Goal: Transaction & Acquisition: Purchase product/service

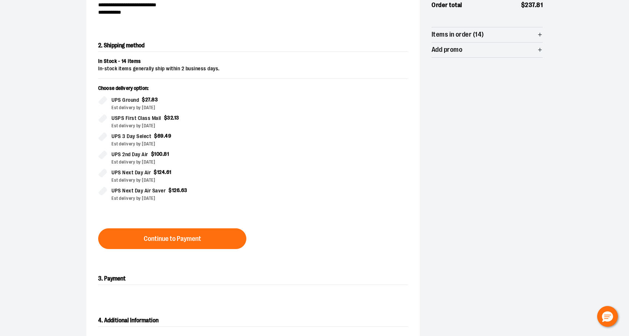
scroll to position [164, 0]
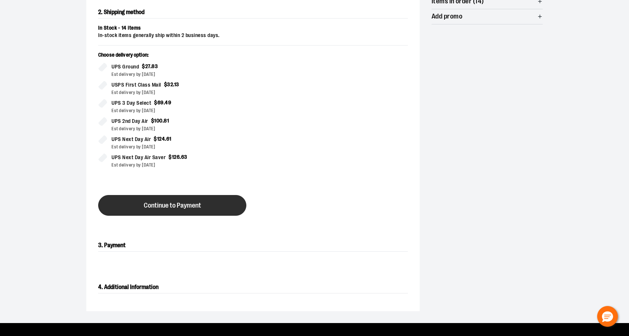
click at [168, 207] on span "Continue to Payment" at bounding box center [172, 205] width 57 height 7
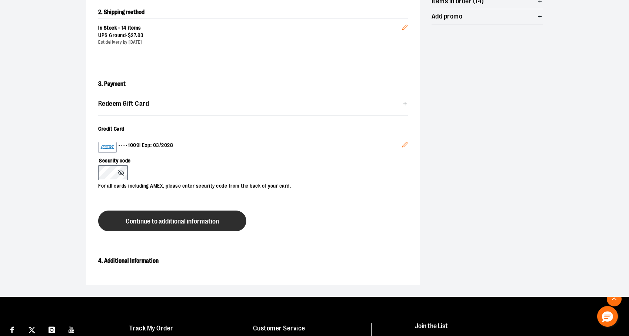
click at [194, 224] on span "Continue to additional information" at bounding box center [172, 221] width 93 height 7
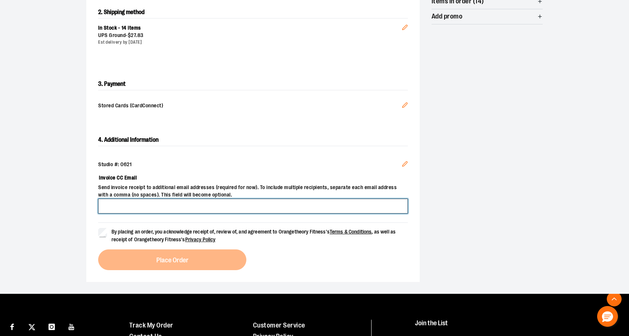
click at [138, 209] on input "Invoice CC Email" at bounding box center [253, 206] width 310 height 15
type input "**********"
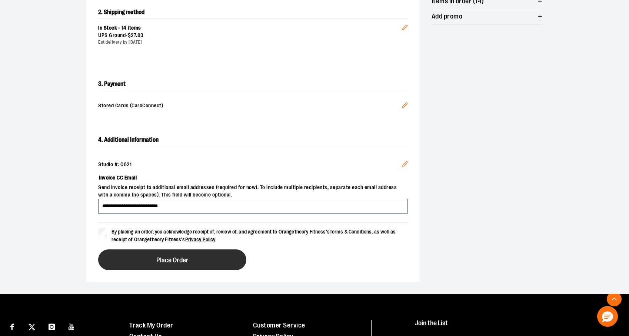
click at [226, 266] on button "Place Order" at bounding box center [172, 260] width 148 height 21
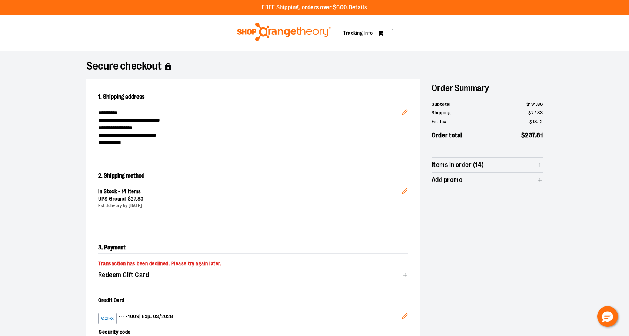
scroll to position [0, 0]
click at [353, 34] on link "Tracking Info" at bounding box center [358, 33] width 30 height 6
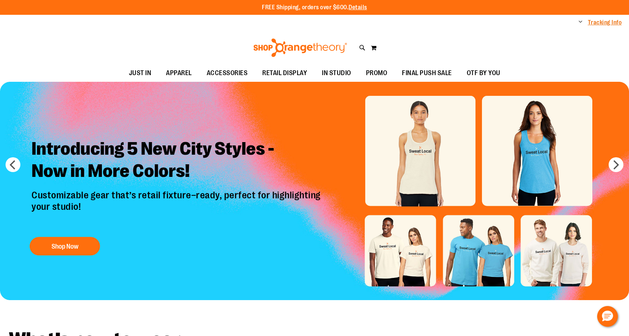
click at [598, 24] on link "Tracking Info" at bounding box center [605, 23] width 34 height 8
click at [579, 23] on span "Change" at bounding box center [580, 22] width 4 height 7
click at [544, 36] on link "My Account" at bounding box center [553, 35] width 65 height 14
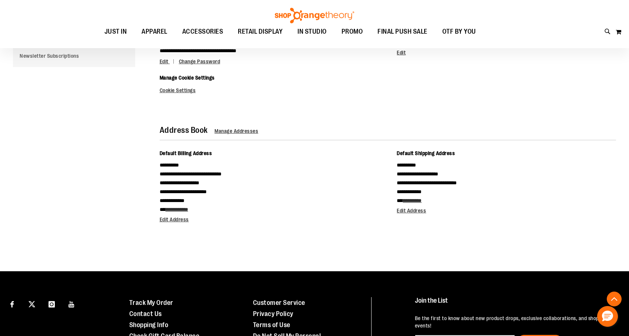
scroll to position [128, 0]
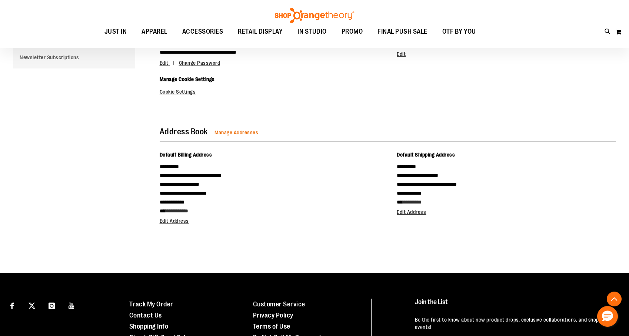
click at [247, 132] on span "Manage Addresses" at bounding box center [236, 133] width 44 height 6
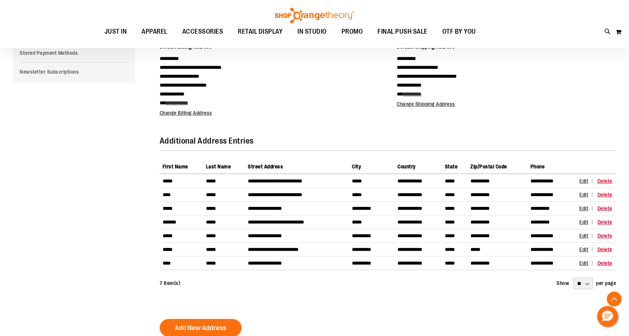
scroll to position [117, 0]
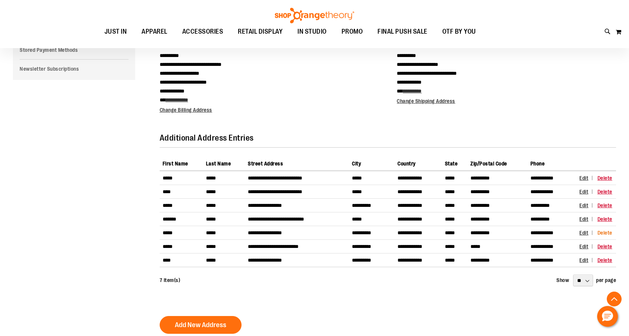
click at [598, 234] on span "Delete" at bounding box center [604, 233] width 15 height 6
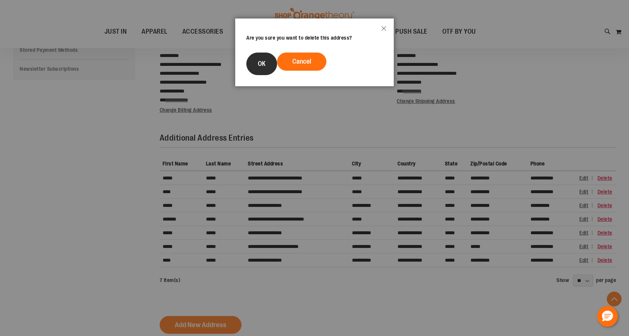
click at [256, 69] on button "OK" at bounding box center [261, 64] width 31 height 23
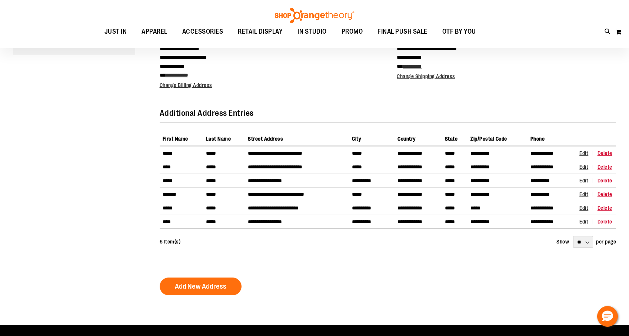
scroll to position [85, 0]
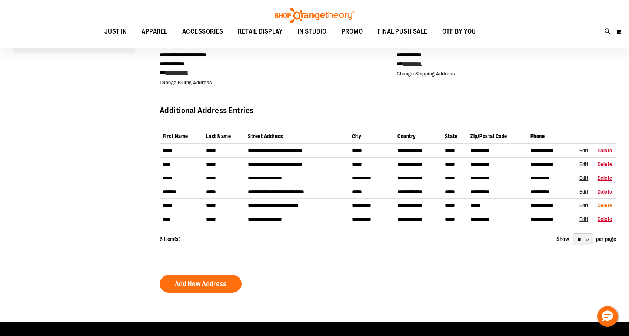
click at [597, 207] on span "Delete" at bounding box center [604, 206] width 15 height 6
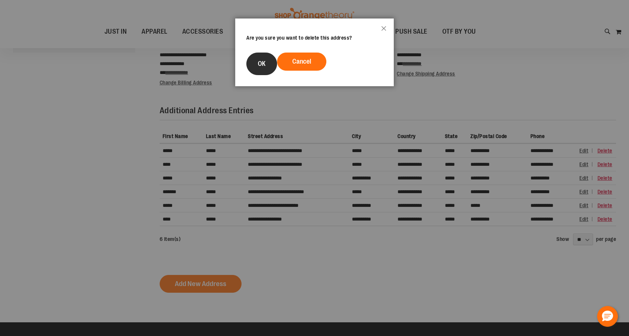
click at [264, 64] on span "OK" at bounding box center [262, 63] width 8 height 7
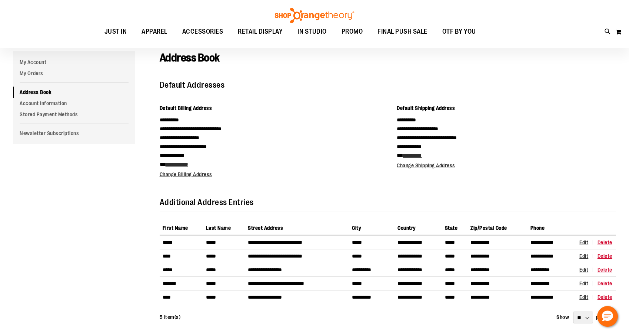
scroll to position [74, 0]
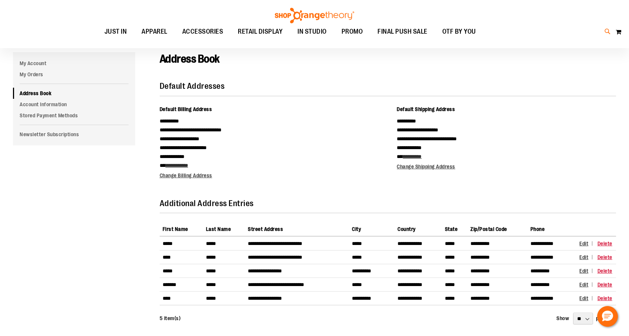
click at [608, 30] on icon at bounding box center [607, 31] width 6 height 9
click at [311, 90] on div "Search Popular Suggestions Advanced Search # Type at least 3 character to searc…" at bounding box center [314, 183] width 498 height 307
click at [618, 13] on link at bounding box center [619, 12] width 11 height 16
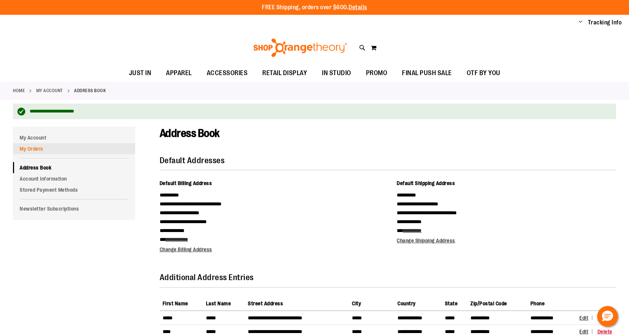
click at [27, 150] on link "My Orders" at bounding box center [74, 148] width 122 height 11
